Goal: Manage account settings

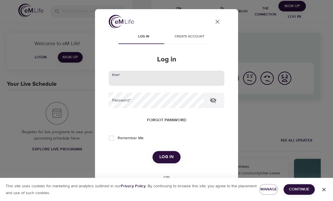
click at [156, 82] on input "email" at bounding box center [167, 78] width 116 height 15
type input "[PERSON_NAME][EMAIL_ADDRESS][DOMAIN_NAME]"
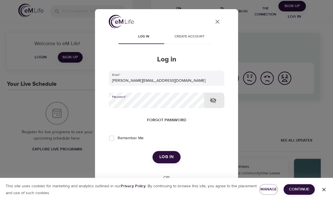
click at [153, 151] on button "Log in" at bounding box center [167, 157] width 28 height 12
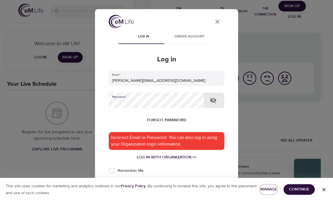
click at [153, 184] on button "Log in" at bounding box center [167, 190] width 28 height 12
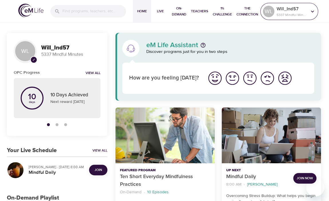
click at [293, 15] on p "5337 Mindful Minutes" at bounding box center [291, 14] width 30 height 5
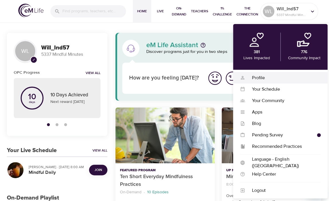
click at [258, 76] on div "Profile" at bounding box center [283, 78] width 76 height 7
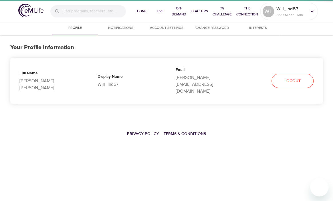
select select "10"
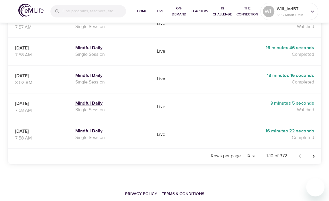
scroll to position [288, 0]
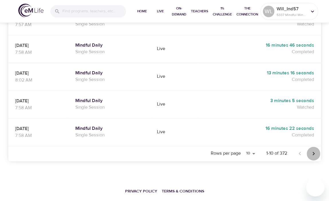
click at [314, 150] on icon "Next page" at bounding box center [313, 153] width 7 height 7
click at [301, 150] on icon "Previous page" at bounding box center [299, 153] width 7 height 7
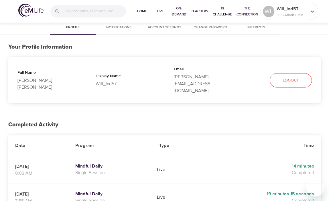
scroll to position [0, 0]
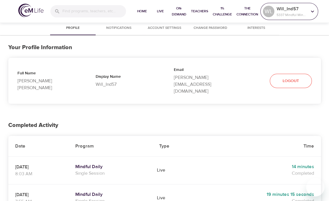
click at [290, 13] on p "5337 Mindful Minutes" at bounding box center [291, 14] width 30 height 5
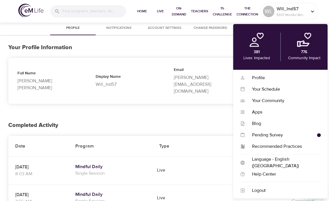
click at [184, 38] on div "Your Profile Information Full Name [PERSON_NAME] [PERSON_NAME] Display Name Wil…" at bounding box center [164, 74] width 312 height 78
